Goal: Task Accomplishment & Management: Use online tool/utility

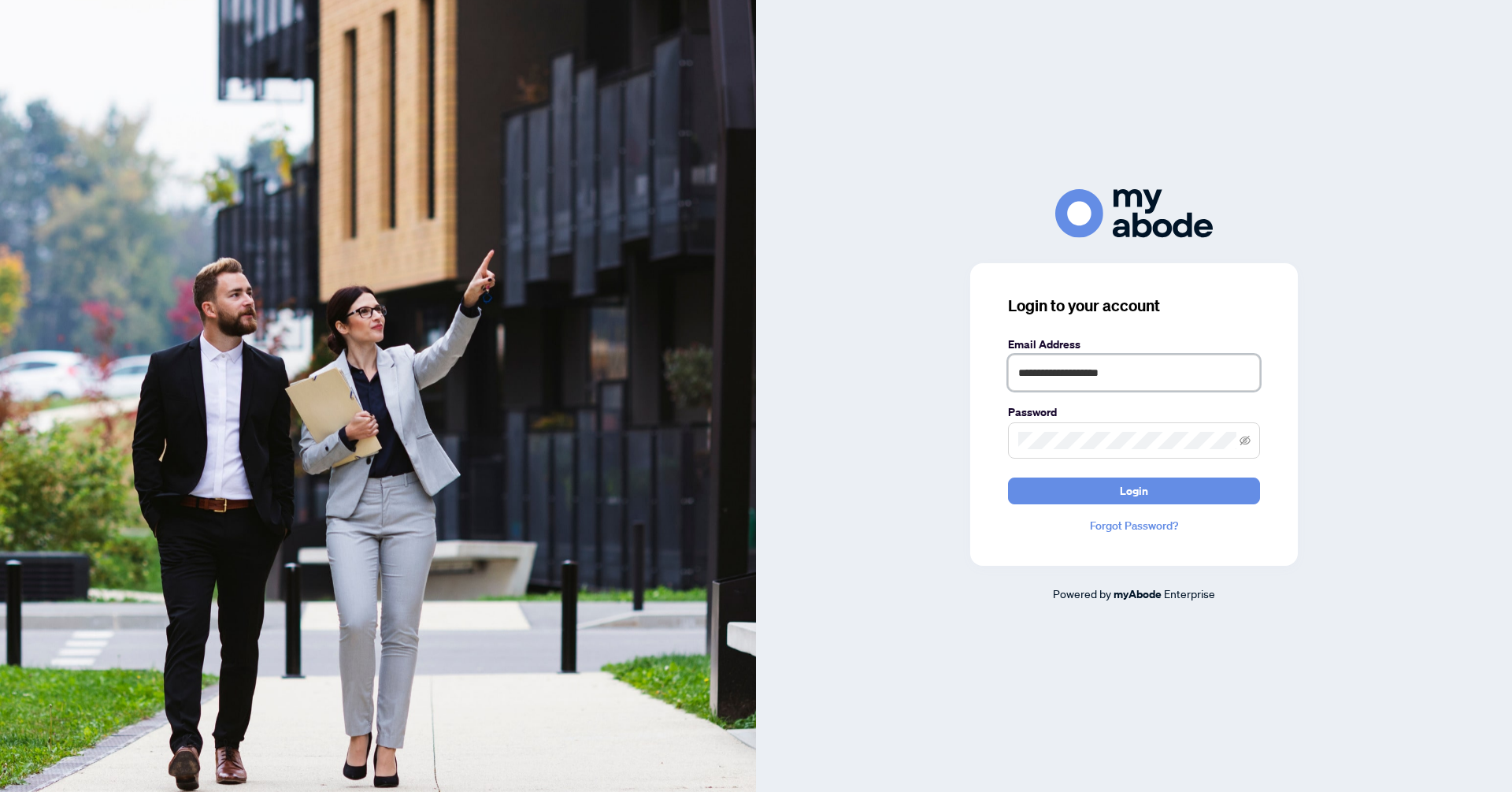
drag, startPoint x: 1065, startPoint y: 373, endPoint x: 1083, endPoint y: 406, distance: 37.6
click at [1065, 373] on input "**********" at bounding box center [1134, 372] width 252 height 36
type input "**********"
click at [1129, 486] on span "Login" at bounding box center [1134, 491] width 29 height 25
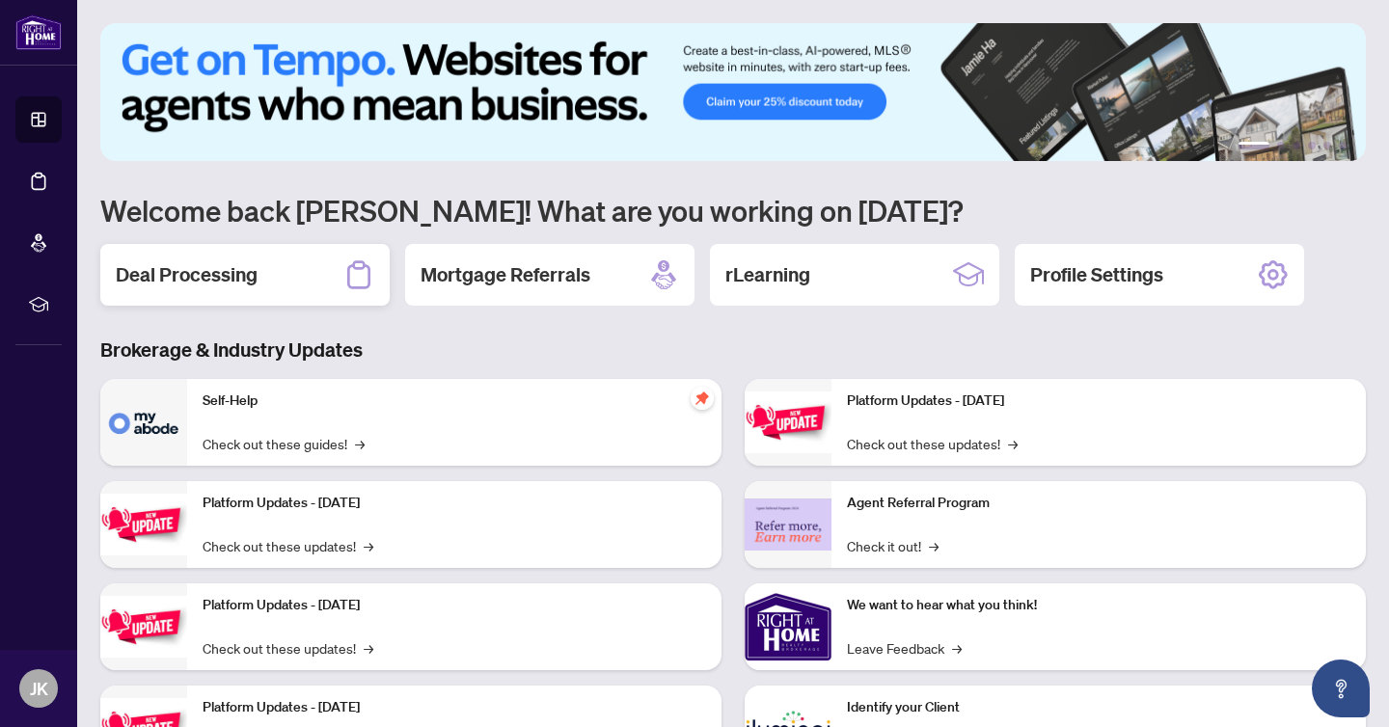
click at [152, 285] on h2 "Deal Processing" at bounding box center [187, 274] width 142 height 27
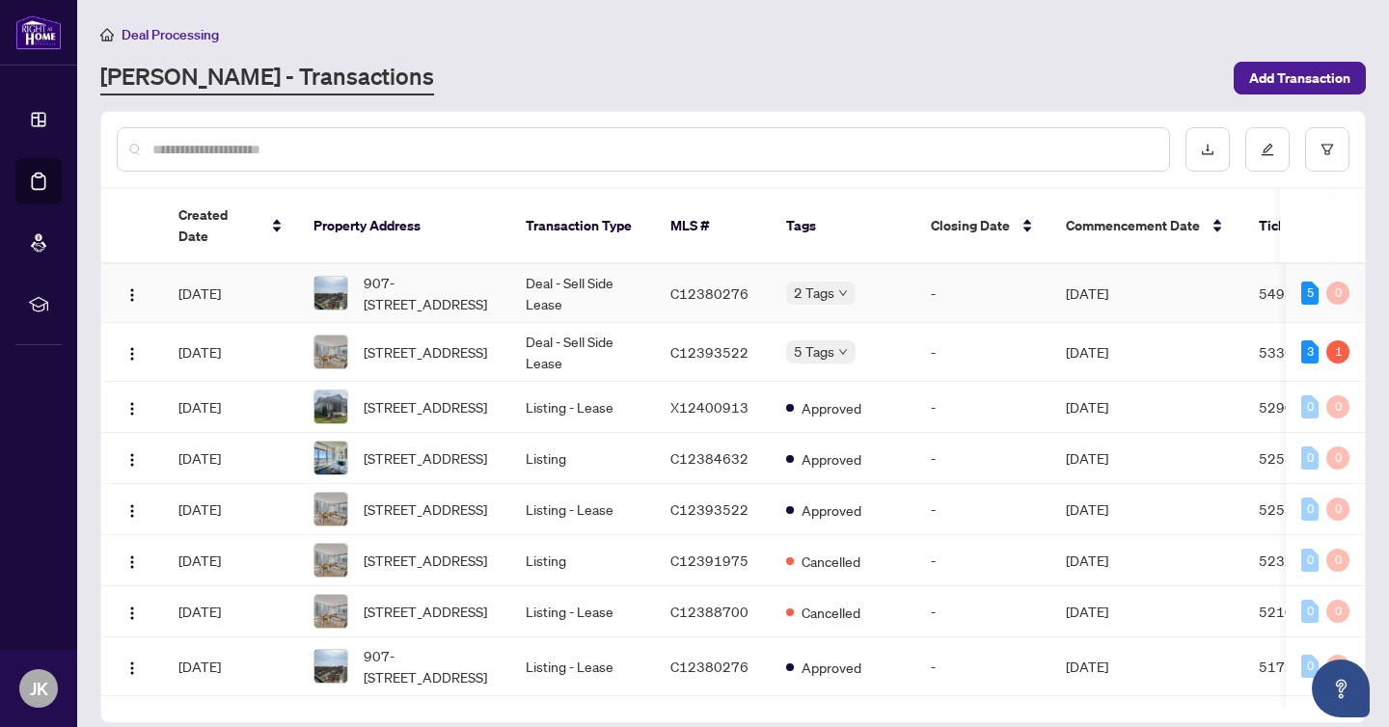
click at [446, 272] on span "907-[STREET_ADDRESS]" at bounding box center [429, 293] width 131 height 42
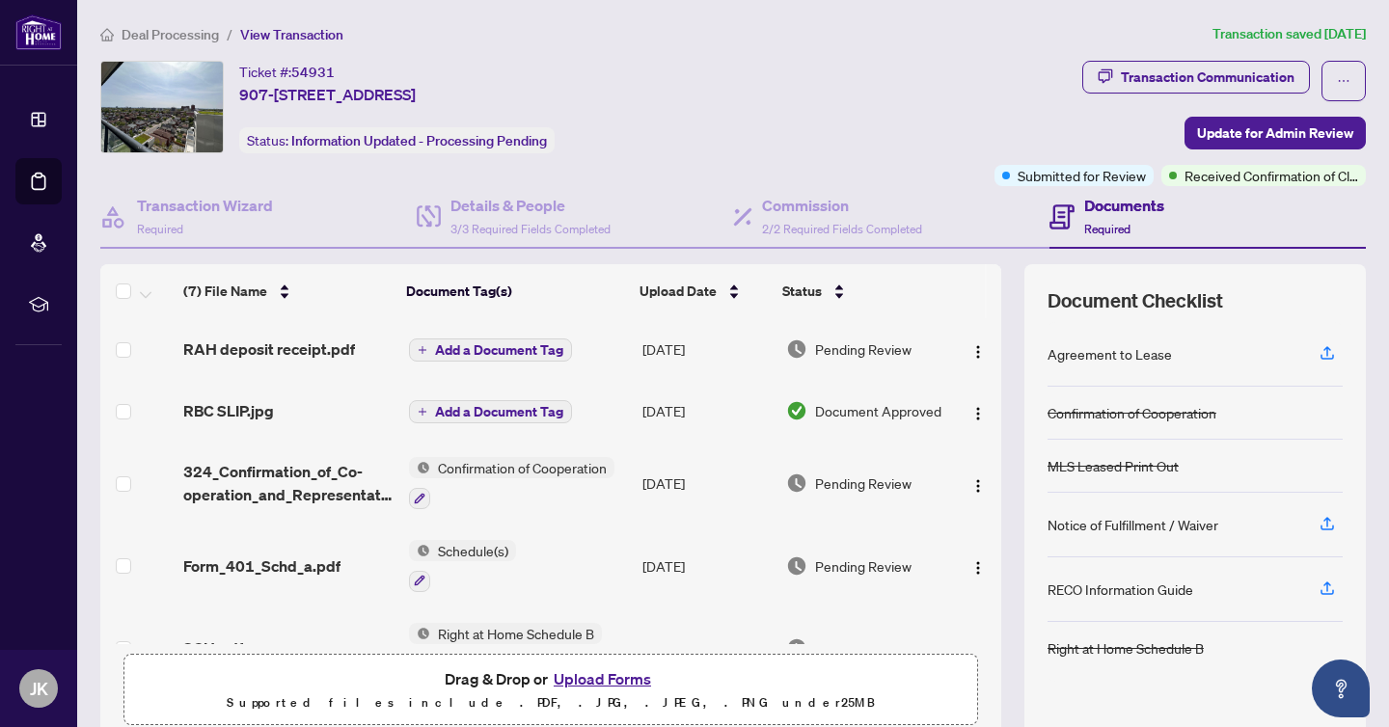
click at [962, 116] on div "Ticket #: 54931 907-[STREET_ADDRESS] Status: Information Updated - Processing P…" at bounding box center [543, 107] width 887 height 93
click at [1178, 62] on div "Transaction Communication" at bounding box center [1208, 77] width 174 height 31
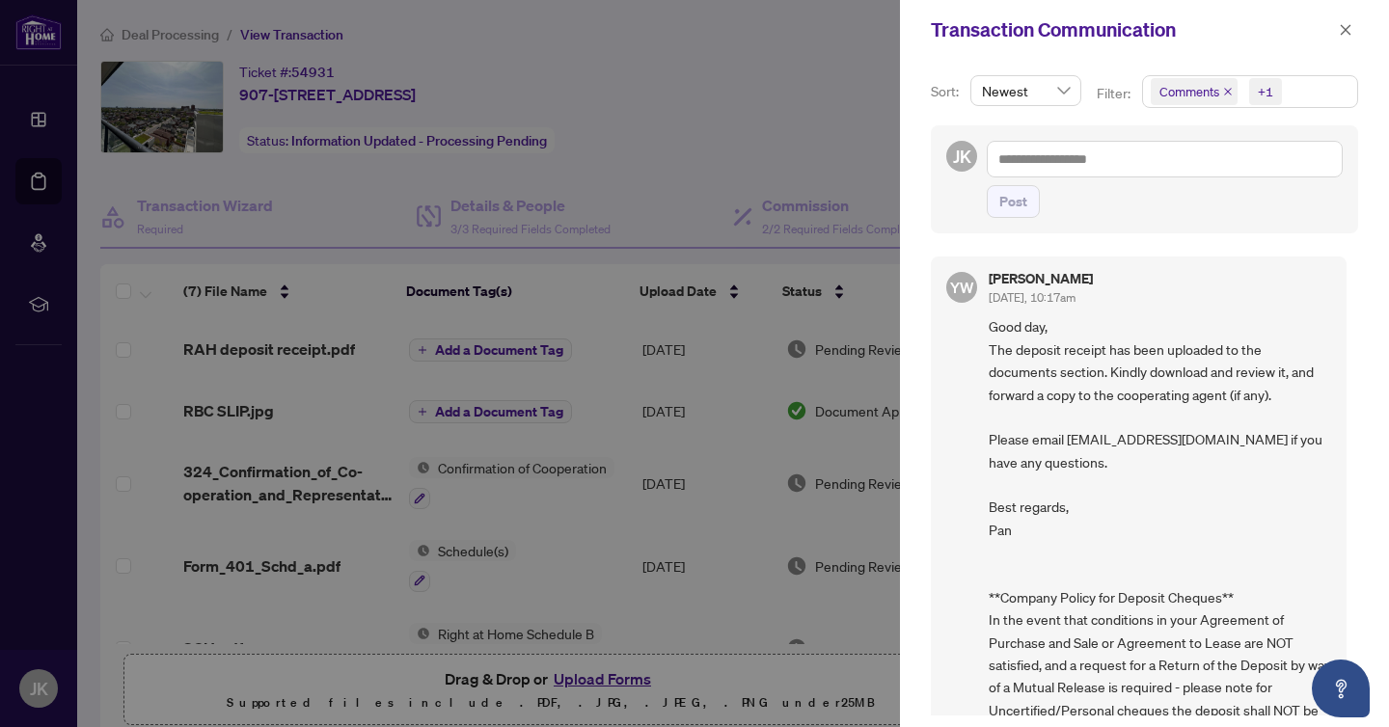
scroll to position [132, 0]
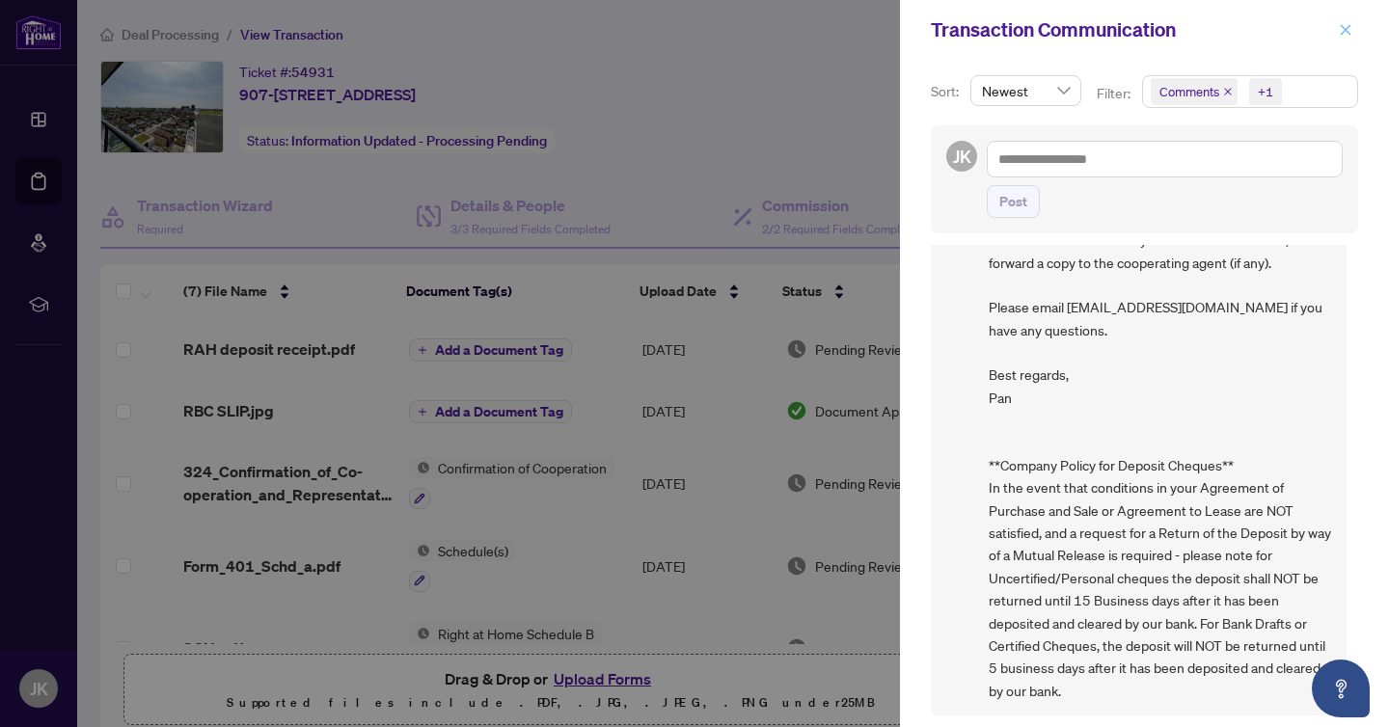
click at [1345, 32] on icon "close" at bounding box center [1346, 30] width 14 height 14
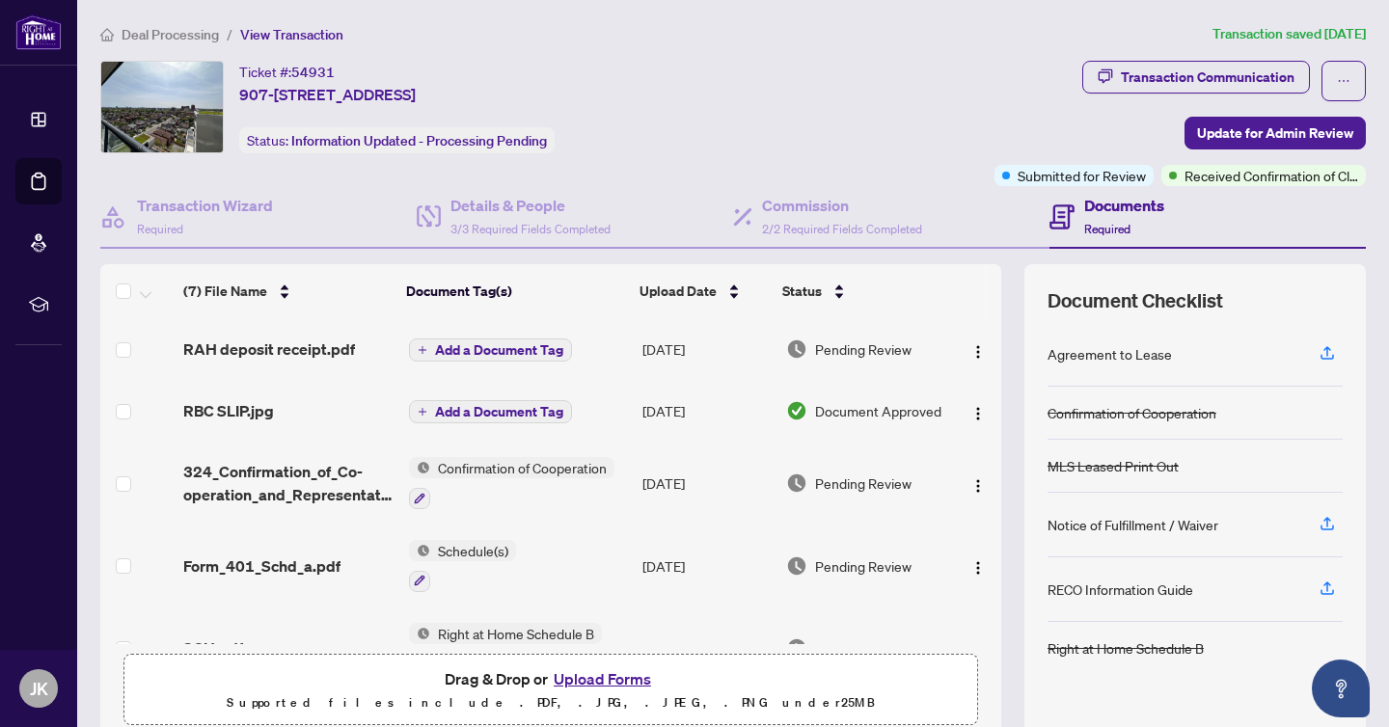
drag, startPoint x: 904, startPoint y: 65, endPoint x: 1234, endPoint y: 75, distance: 330.1
